Goal: Find specific page/section: Find specific page/section

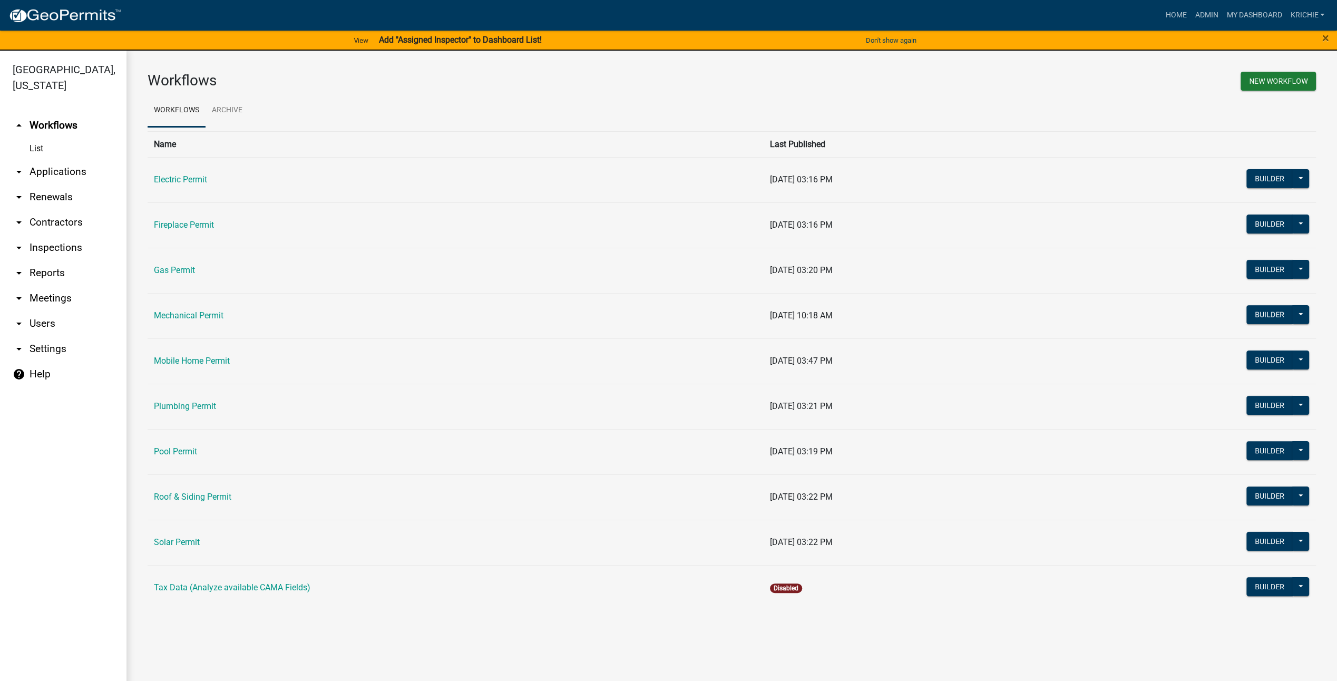
click at [63, 206] on link "arrow_drop_down Contractors" at bounding box center [63, 222] width 127 height 25
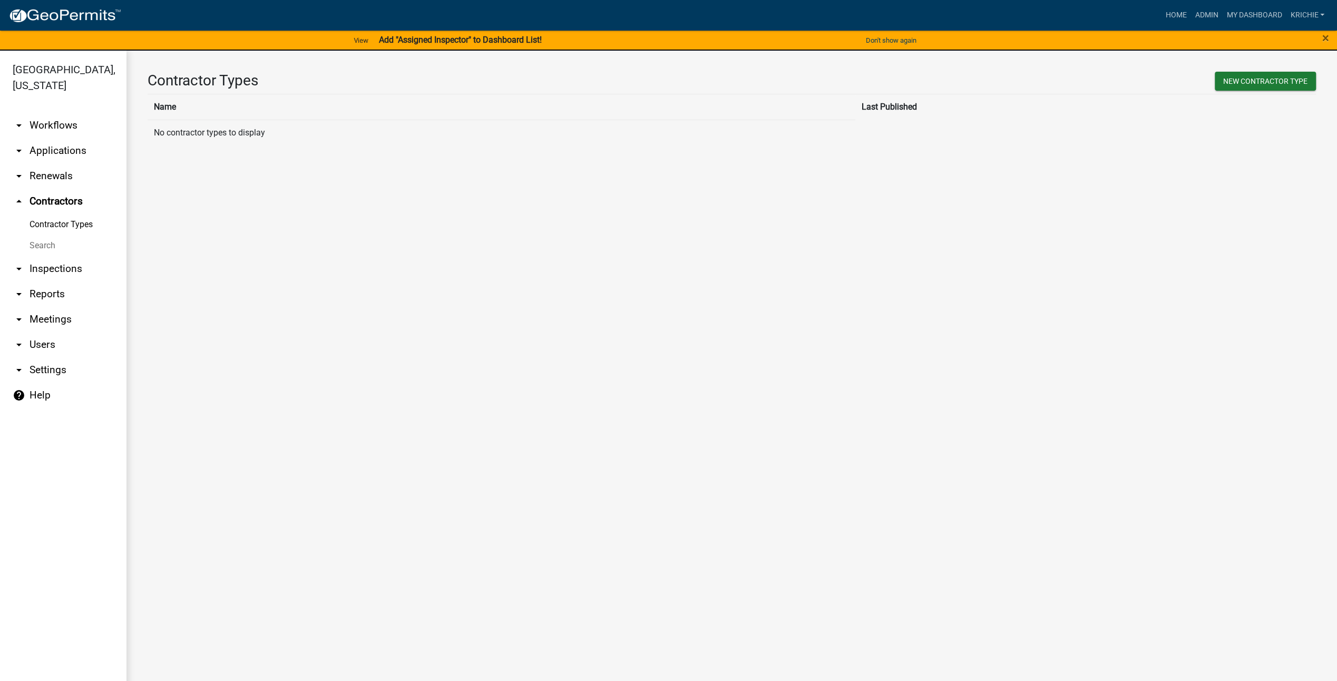
click at [50, 206] on link "Search" at bounding box center [63, 245] width 127 height 21
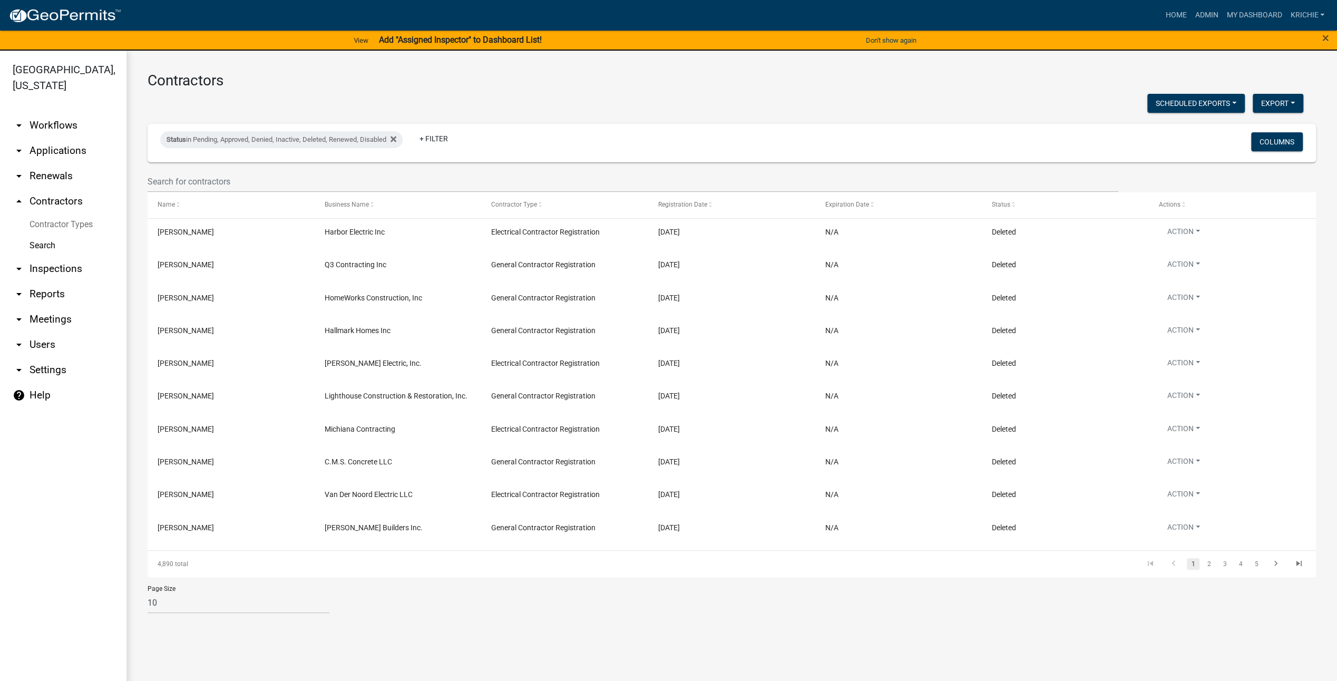
click at [427, 42] on div "×" at bounding box center [1281, 41] width 111 height 22
click at [427, 40] on span "×" at bounding box center [1326, 38] width 7 height 15
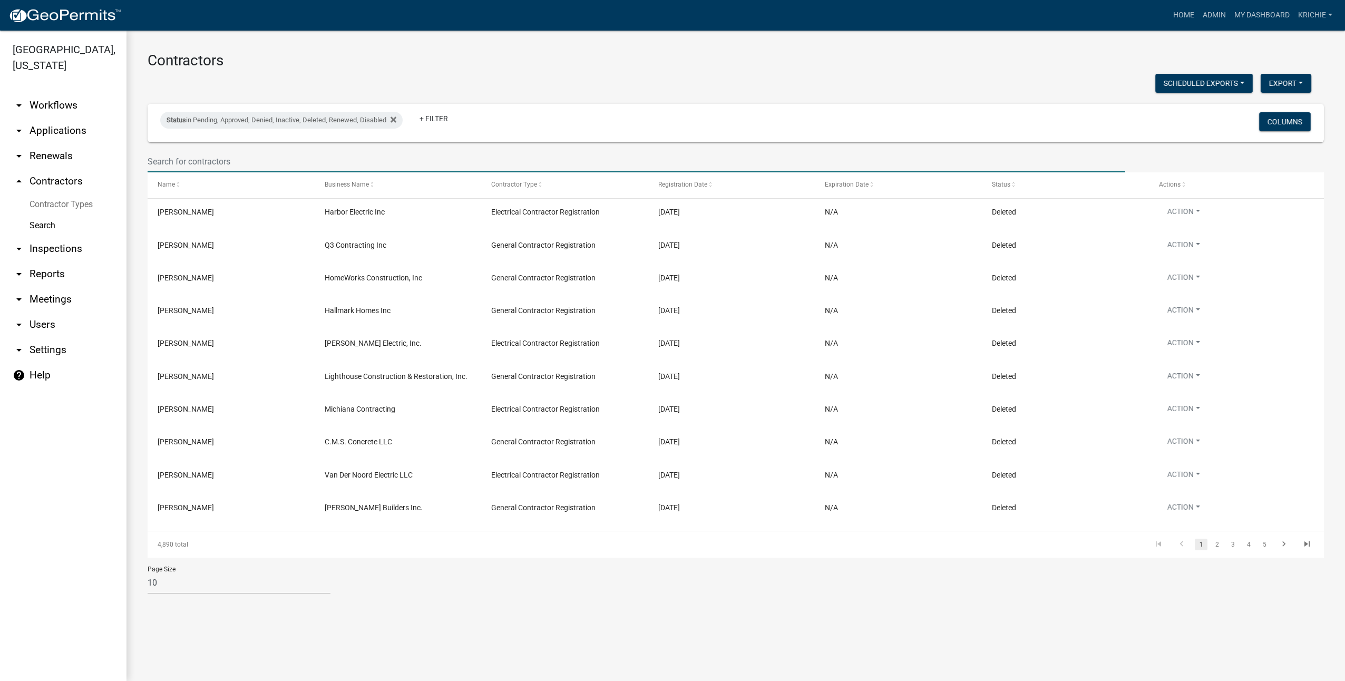
click at [247, 159] on input "text" at bounding box center [637, 162] width 978 height 22
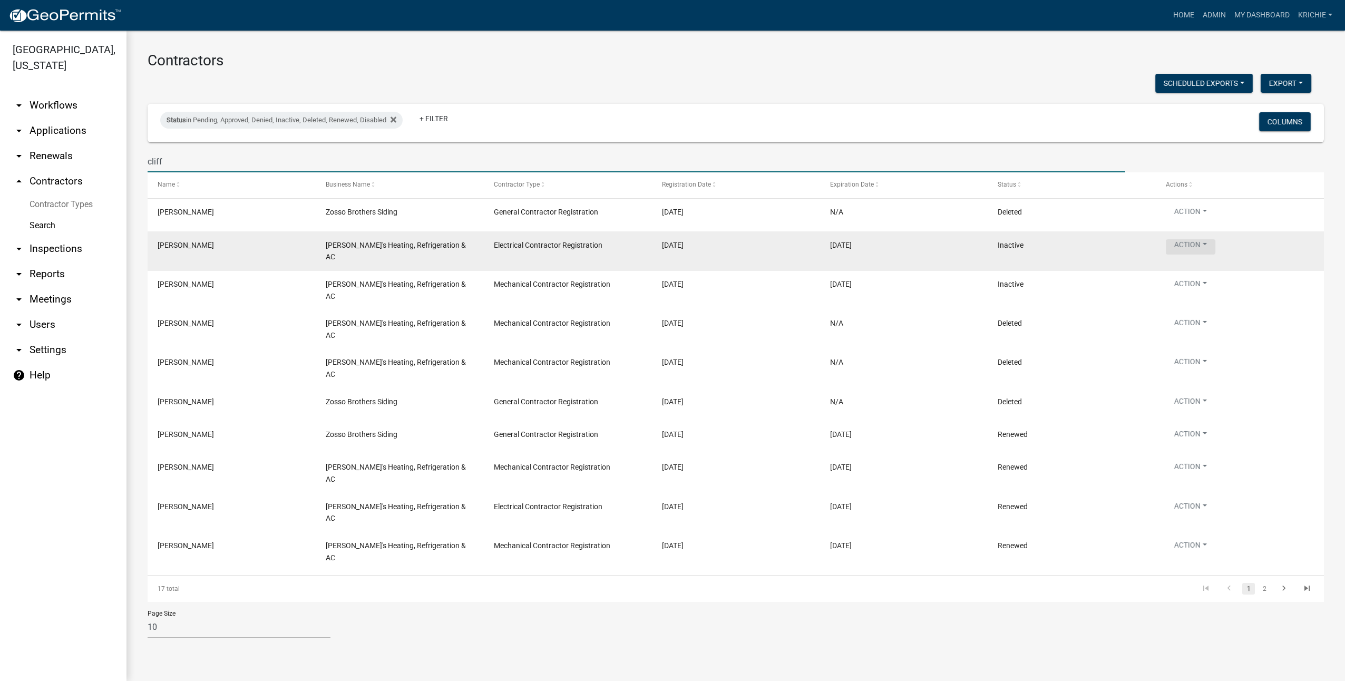
type input "cliff"
click at [427, 206] on button "Action" at bounding box center [1191, 246] width 50 height 15
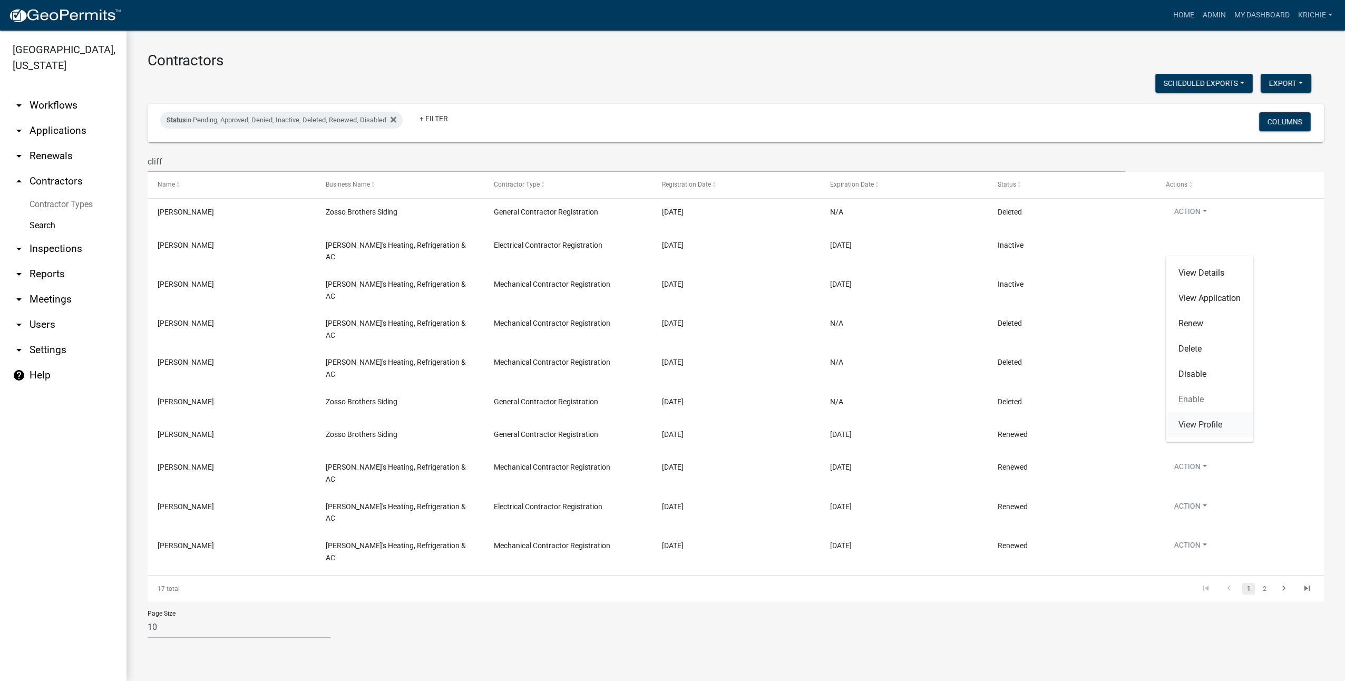
click at [427, 206] on link "View Profile" at bounding box center [1210, 424] width 88 height 25
